Goal: Find specific page/section: Find specific page/section

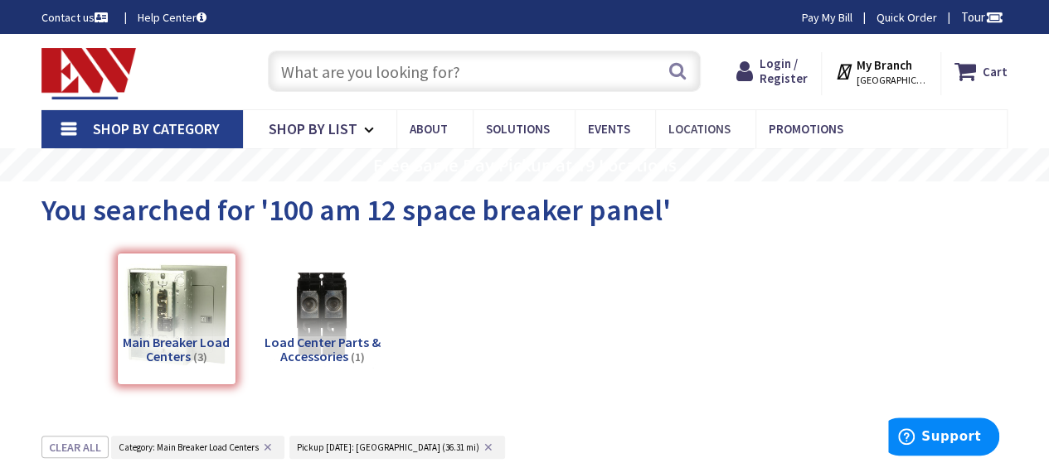
click at [718, 130] on span "Locations" at bounding box center [699, 129] width 62 height 16
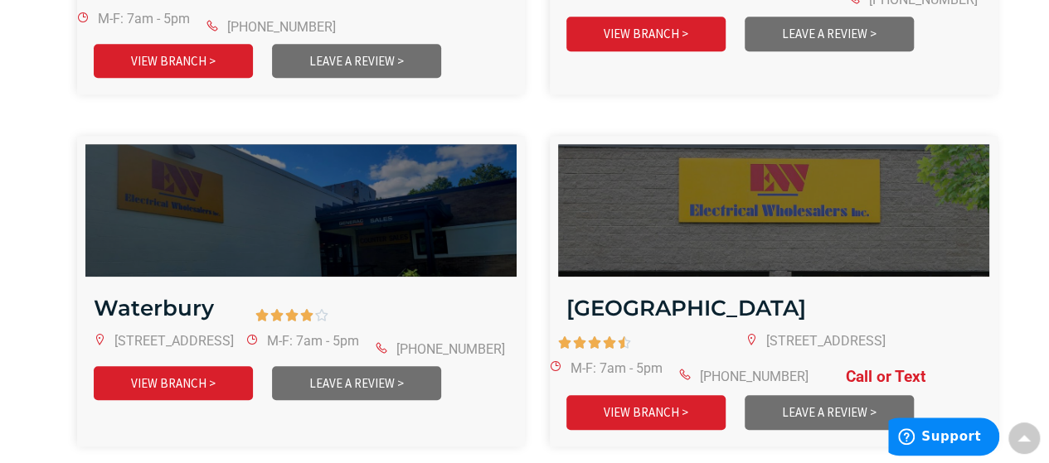
scroll to position [3783, 0]
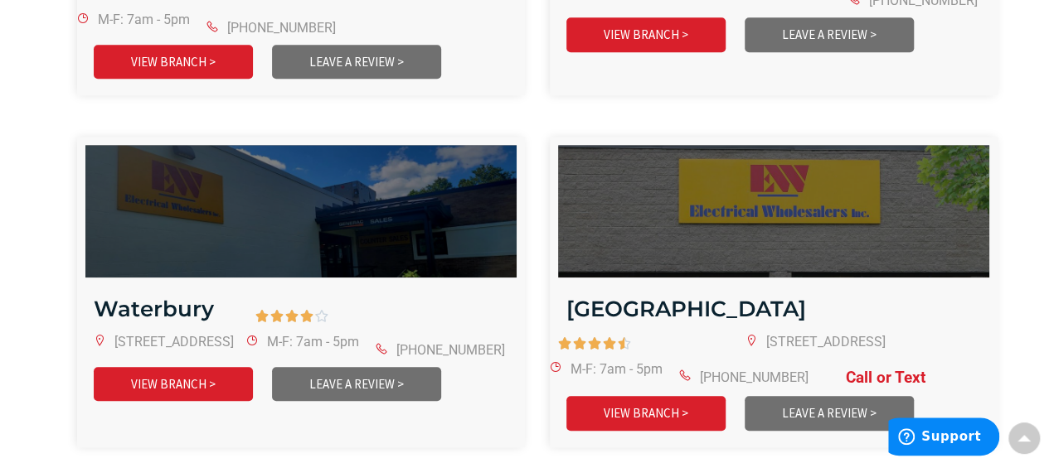
click at [663, 396] on link "VIEW BRANCH >" at bounding box center [645, 413] width 159 height 34
